Goal: Task Accomplishment & Management: Manage account settings

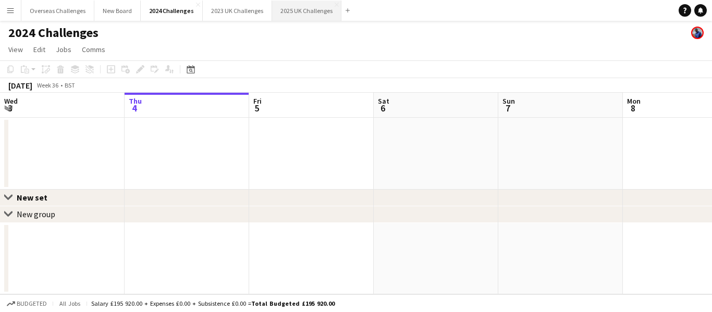
click at [282, 16] on button "2025 UK Challenges Close" at bounding box center [306, 11] width 69 height 20
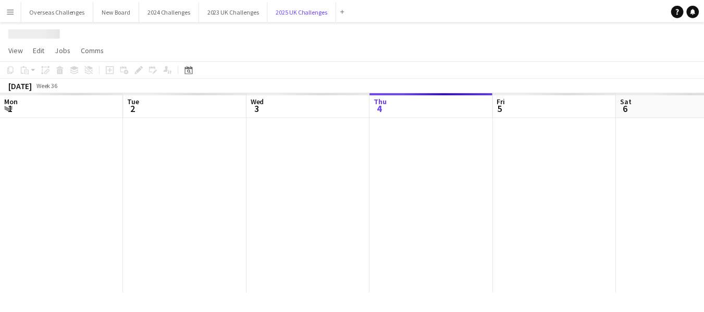
scroll to position [0, 249]
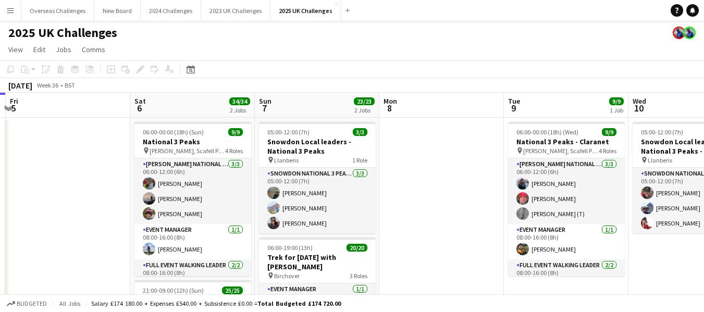
drag, startPoint x: 297, startPoint y: 220, endPoint x: 78, endPoint y: 239, distance: 219.9
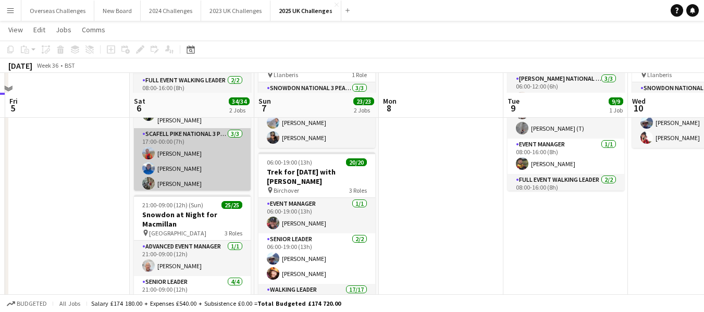
scroll to position [104, 0]
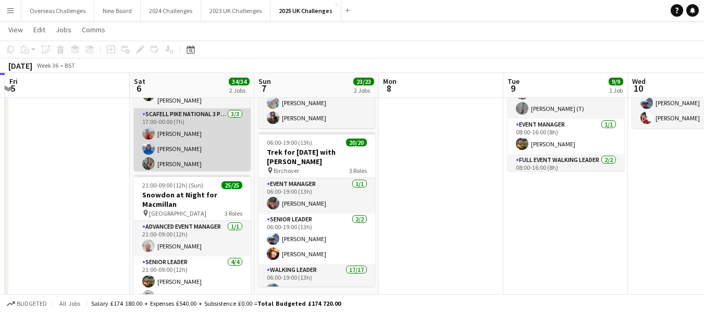
click at [187, 160] on app-card-role "Scafell Pike National 3 Peaks Walking Leader [DATE] 17:00-00:00 (7h) [PERSON_NA…" at bounding box center [192, 141] width 117 height 66
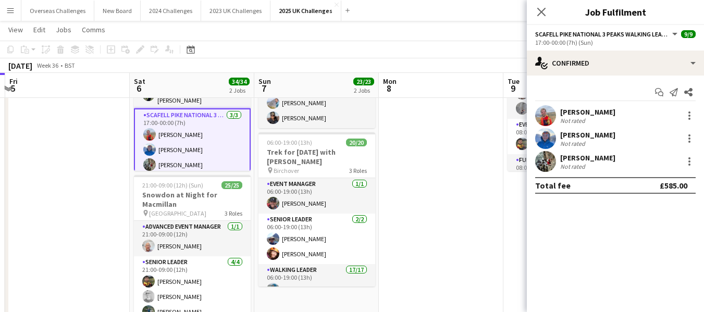
click at [566, 154] on div "[PERSON_NAME]" at bounding box center [588, 157] width 55 height 9
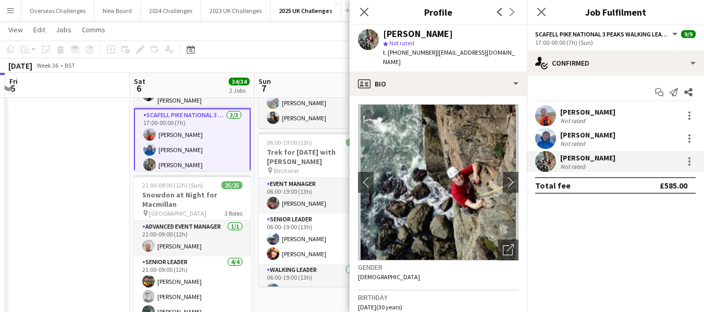
scroll to position [0, 0]
click at [364, 8] on icon "Close pop-in" at bounding box center [364, 12] width 10 height 10
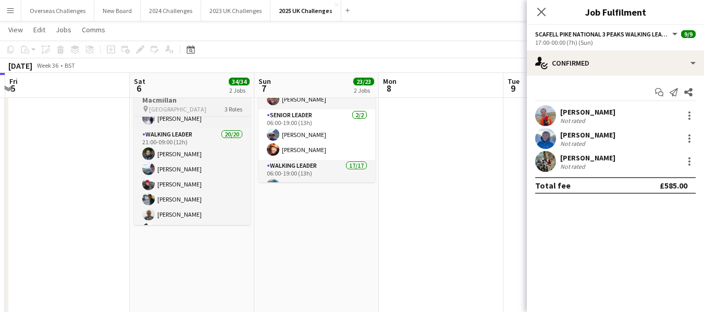
scroll to position [102, 0]
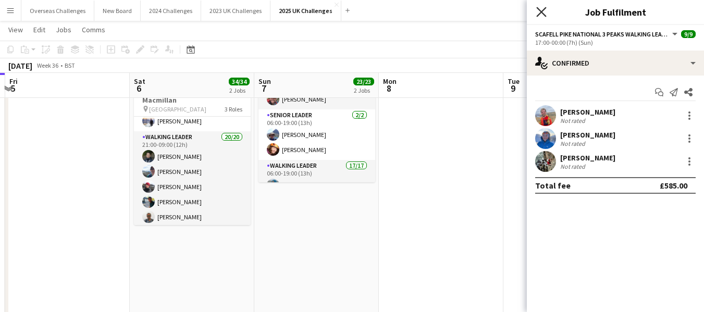
click at [542, 10] on icon "Close pop-in" at bounding box center [542, 12] width 10 height 10
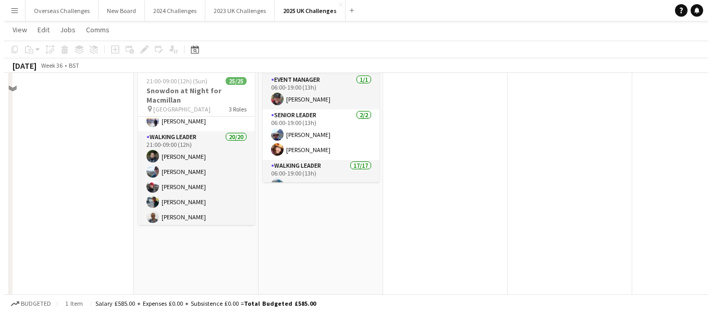
scroll to position [0, 0]
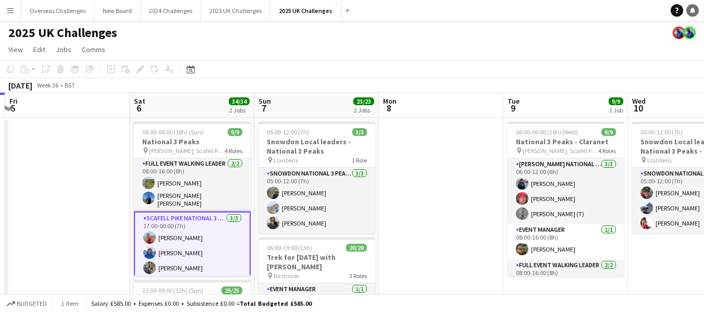
click at [692, 10] on icon at bounding box center [692, 9] width 5 height 5
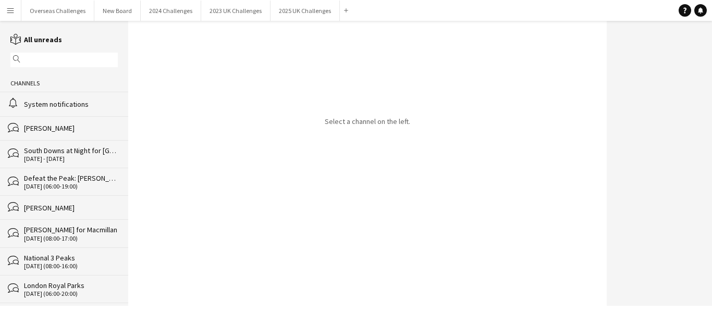
click at [53, 103] on div "System notifications" at bounding box center [71, 104] width 94 height 9
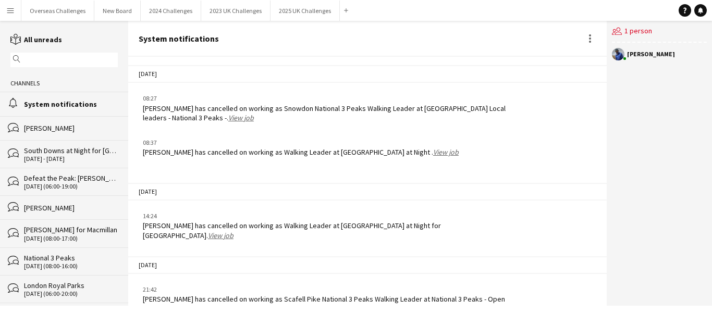
scroll to position [1613, 0]
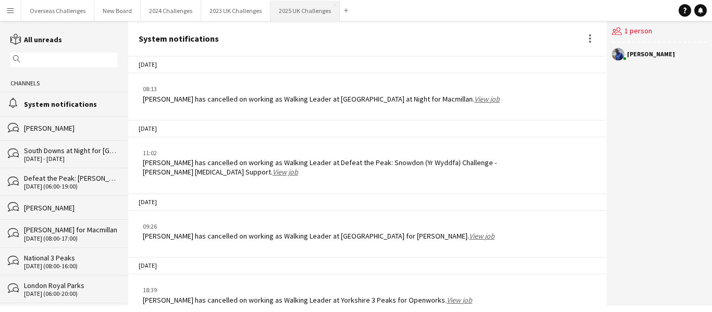
click at [286, 10] on button "2025 UK Challenges Close" at bounding box center [305, 11] width 69 height 20
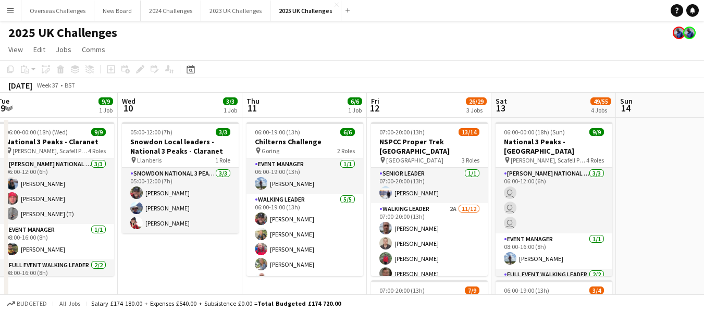
scroll to position [0, 272]
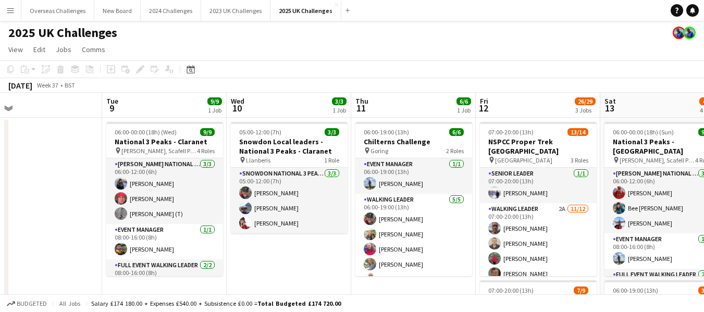
drag, startPoint x: 646, startPoint y: 147, endPoint x: 0, endPoint y: 186, distance: 646.7
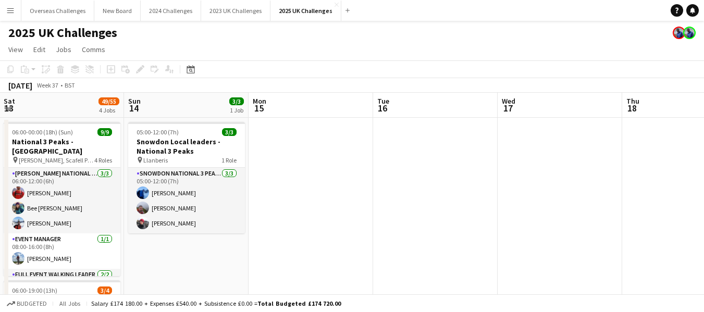
drag, startPoint x: 601, startPoint y: 209, endPoint x: 5, endPoint y: 219, distance: 596.1
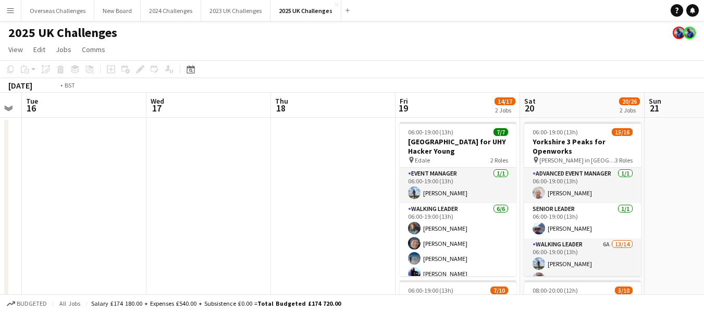
scroll to position [0, 321]
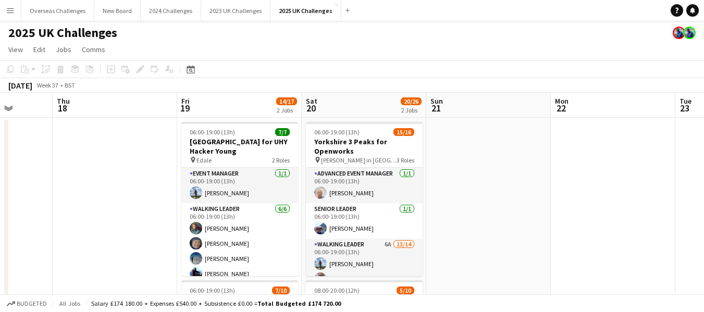
drag, startPoint x: 561, startPoint y: 175, endPoint x: 0, endPoint y: 255, distance: 566.8
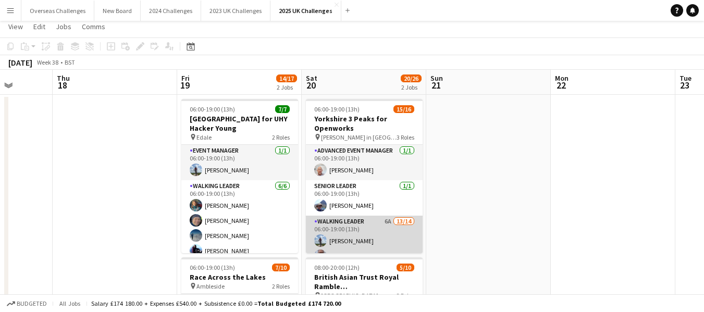
scroll to position [0, 0]
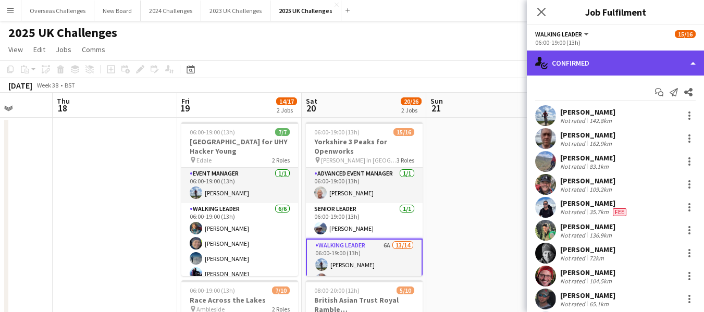
click at [584, 58] on div "single-neutral-actions-check-2 Confirmed" at bounding box center [615, 63] width 177 height 25
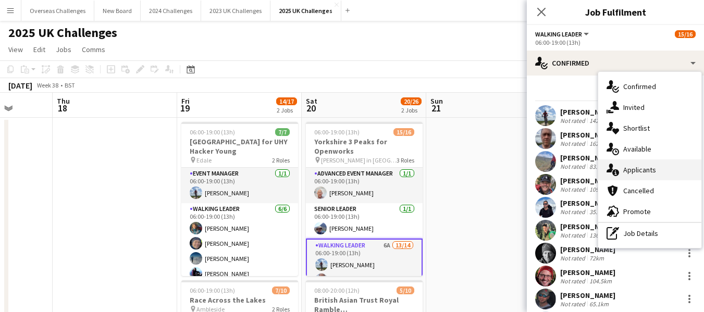
click at [634, 166] on span "Applicants" at bounding box center [640, 169] width 33 height 9
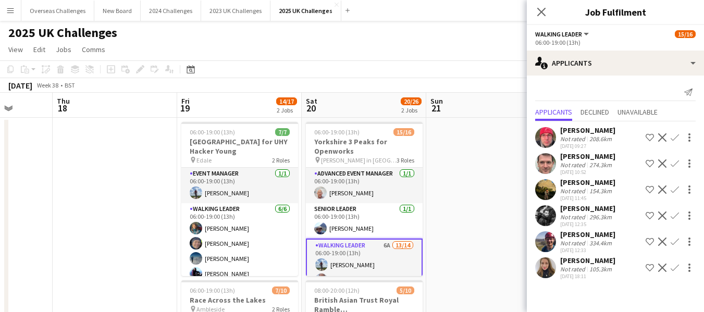
click at [675, 267] on app-icon "Confirm" at bounding box center [675, 268] width 8 height 8
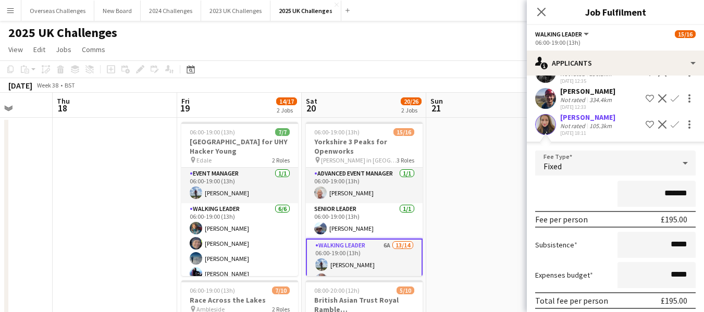
scroll to position [185, 0]
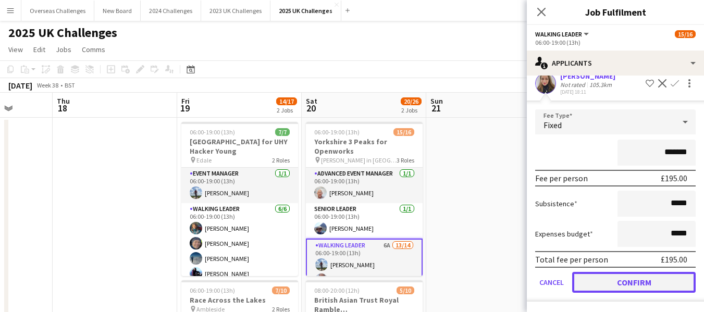
click at [630, 281] on button "Confirm" at bounding box center [635, 282] width 124 height 21
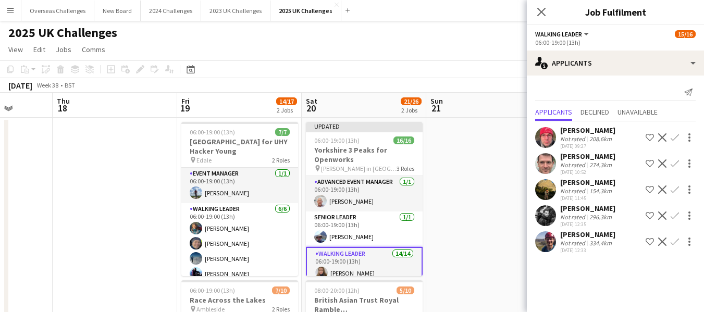
scroll to position [0, 0]
click at [540, 12] on icon "Close pop-in" at bounding box center [542, 12] width 10 height 10
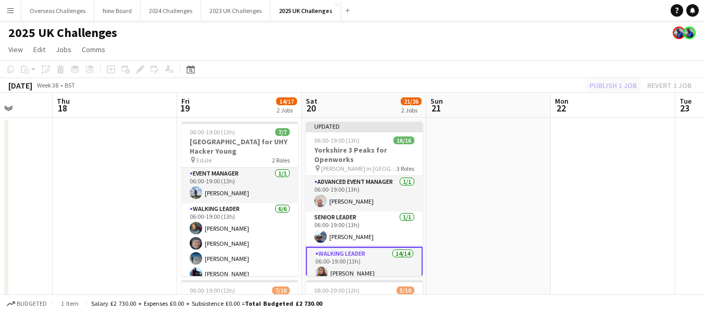
click at [605, 83] on div "Publish 1 job Revert 1 job" at bounding box center [640, 86] width 127 height 14
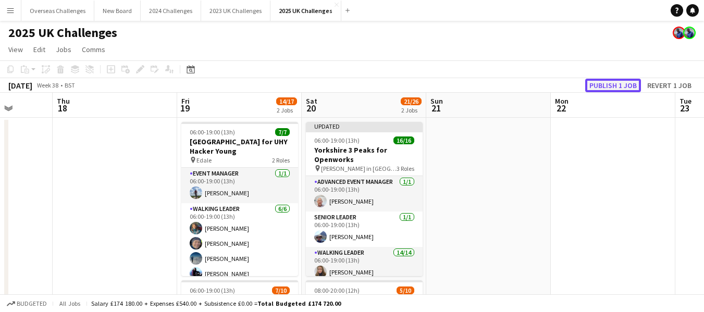
click at [604, 83] on button "Publish 1 job" at bounding box center [614, 86] width 56 height 14
